Goal: Information Seeking & Learning: Find specific fact

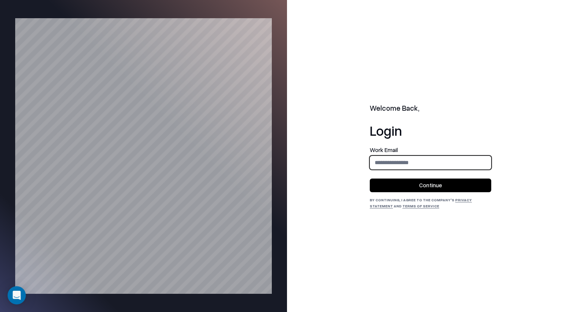
click at [405, 165] on input "email" at bounding box center [430, 163] width 121 height 14
type input "**********"
click at [448, 180] on button "Continue" at bounding box center [430, 186] width 121 height 14
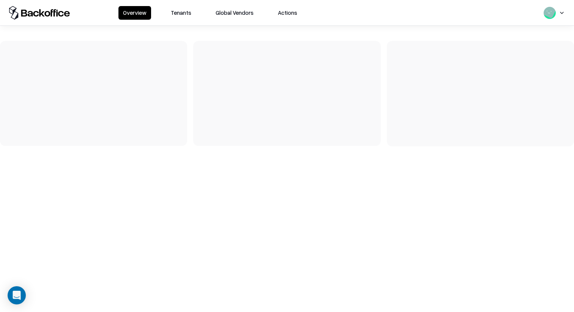
click at [178, 9] on button "Tenants" at bounding box center [181, 13] width 30 height 14
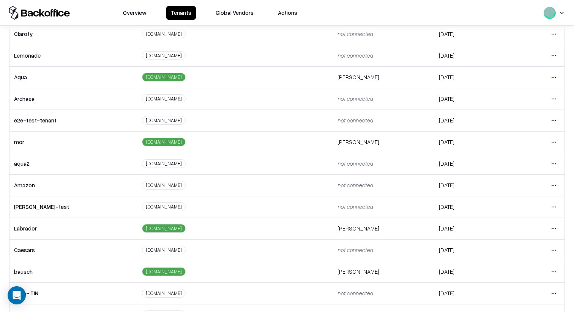
scroll to position [127, 0]
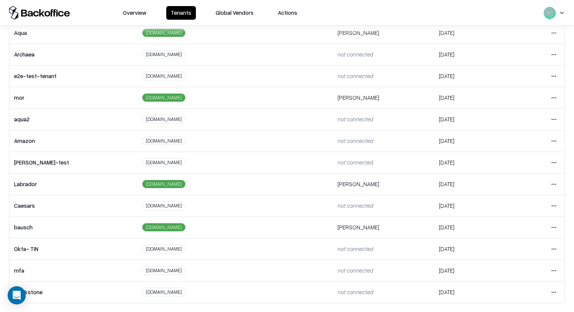
click at [557, 231] on html "Overview Tenants Global Vendors Actions Tenants Add Tenant Tenant name Domain A…" at bounding box center [287, 156] width 574 height 312
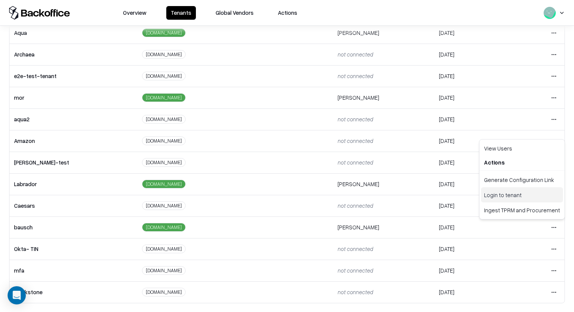
click at [519, 191] on div "Login to tenant" at bounding box center [522, 195] width 82 height 15
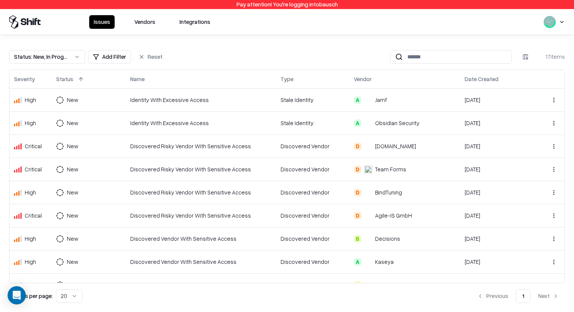
click at [150, 22] on button "Vendors" at bounding box center [145, 22] width 30 height 14
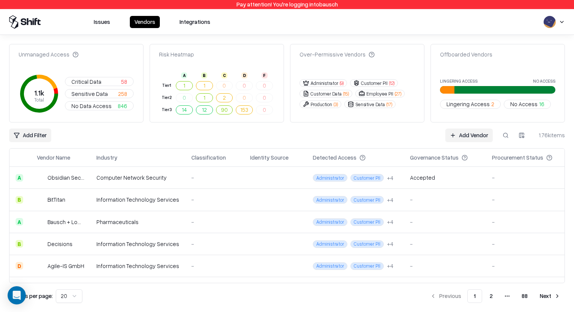
click at [90, 218] on td "Bausch + Lomb" at bounding box center [61, 222] width 60 height 22
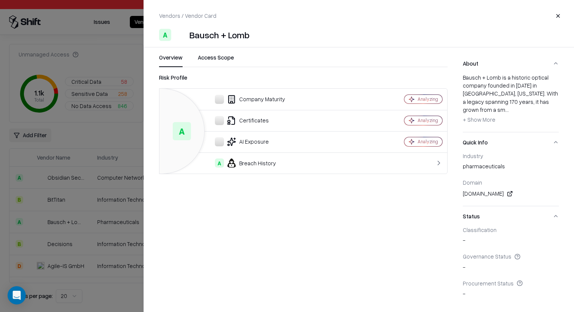
click at [225, 61] on button "Access Scope" at bounding box center [216, 61] width 36 height 14
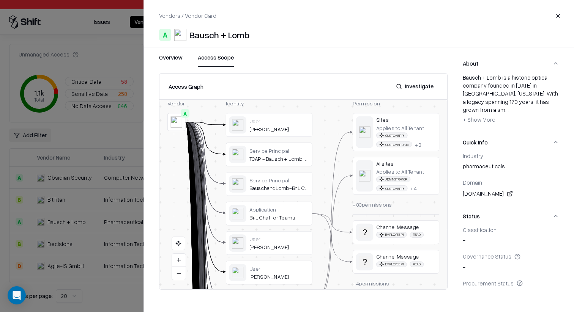
click at [175, 60] on button "Overview" at bounding box center [171, 61] width 24 height 14
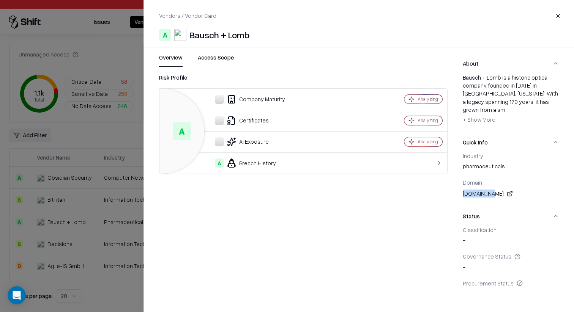
drag, startPoint x: 492, startPoint y: 188, endPoint x: 461, endPoint y: 185, distance: 31.2
click at [461, 186] on div "Overview Access Scope Risk Profile A Company Maturity Analyzing Certificates An…" at bounding box center [359, 179] width 430 height 250
copy div "[DOMAIN_NAME]"
click at [101, 132] on div at bounding box center [287, 156] width 574 height 312
